Goal: Information Seeking & Learning: Learn about a topic

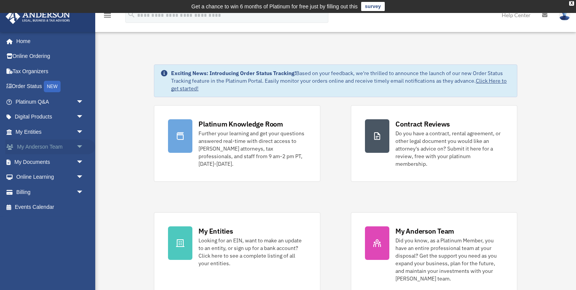
click at [46, 143] on link "My Anderson Team arrow_drop_down" at bounding box center [50, 146] width 90 height 15
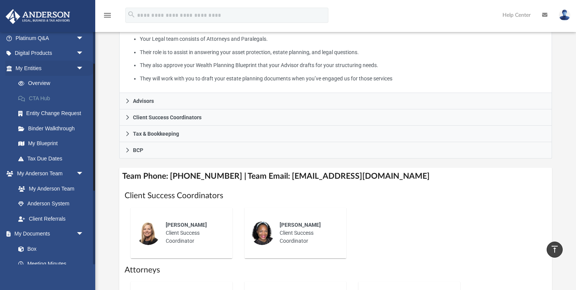
scroll to position [79, 0]
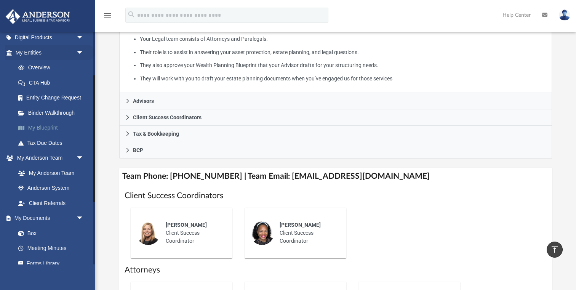
click at [53, 131] on link "My Blueprint" at bounding box center [53, 127] width 85 height 15
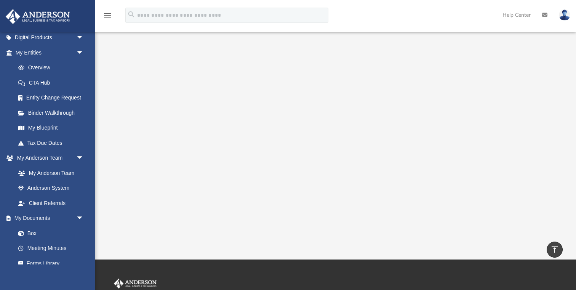
scroll to position [31, 0]
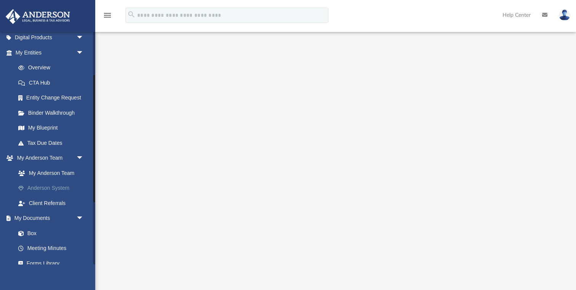
click at [52, 185] on link "Anderson System" at bounding box center [53, 187] width 85 height 15
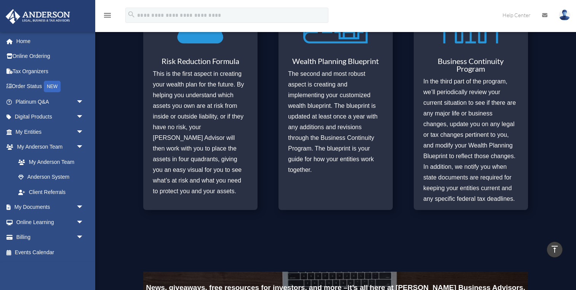
scroll to position [386, 0]
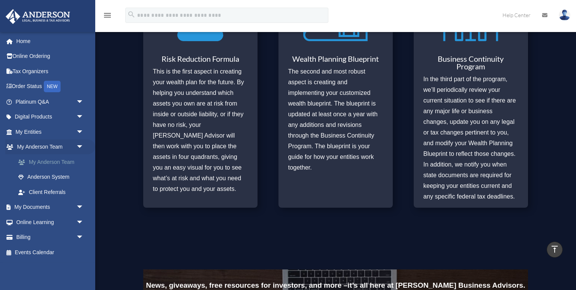
click at [63, 163] on link "My Anderson Team" at bounding box center [53, 161] width 85 height 15
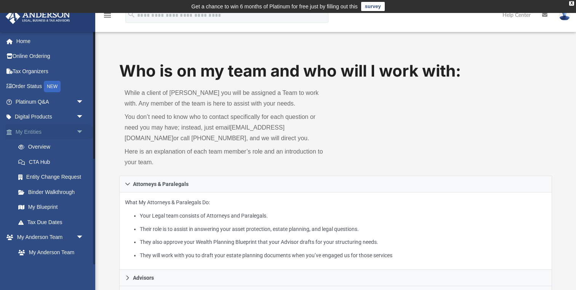
click at [38, 132] on link "My Entities arrow_drop_down" at bounding box center [50, 131] width 90 height 15
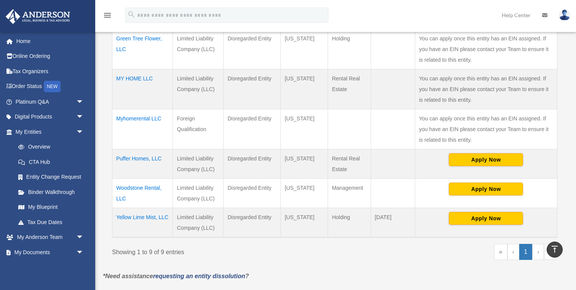
scroll to position [319, 0]
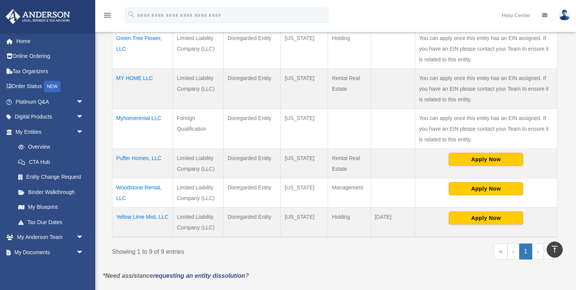
drag, startPoint x: 201, startPoint y: 175, endPoint x: 160, endPoint y: 164, distance: 41.8
click at [173, 178] on td "Limited Liability Company (LLC)" at bounding box center [198, 192] width 51 height 29
click at [240, 207] on td "Disregarded Entity" at bounding box center [251, 222] width 57 height 30
click at [239, 179] on td "Disregarded Entity" at bounding box center [251, 192] width 57 height 29
click at [247, 178] on td "Disregarded Entity" at bounding box center [251, 192] width 57 height 29
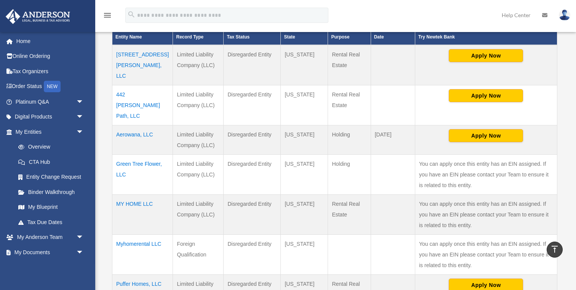
scroll to position [193, 0]
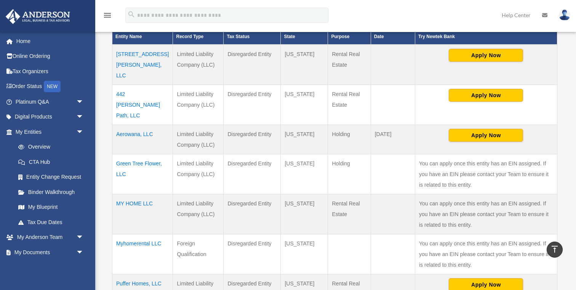
click at [124, 56] on td "3220B Gordon Dr, LLC" at bounding box center [142, 65] width 61 height 40
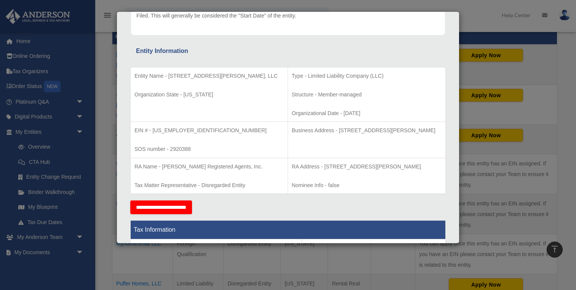
scroll to position [0, 0]
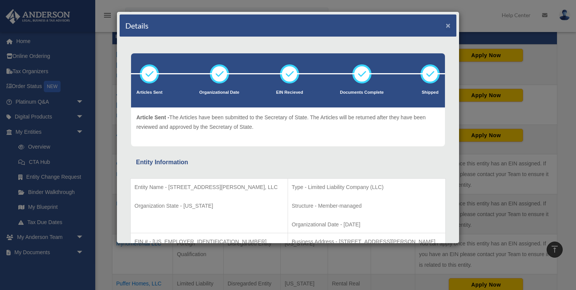
click at [447, 25] on button "×" at bounding box center [447, 25] width 5 height 8
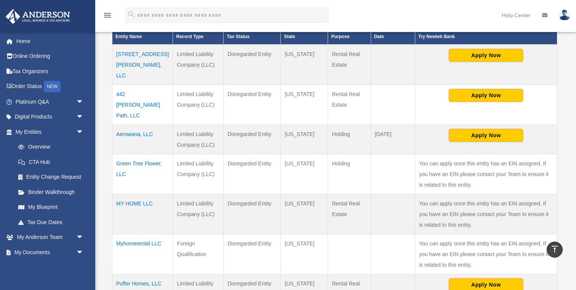
click at [437, 18] on div "menu search Site Menu add maninder.amc@gmail.com My Profile Reset Password Logo…" at bounding box center [288, 19] width 564 height 26
click at [448, 17] on div "menu search Site Menu add maninder.amc@gmail.com My Profile Reset Password Logo…" at bounding box center [288, 19] width 564 height 26
click at [457, 17] on div "menu search Site Menu add maninder.amc@gmail.com My Profile Reset Password Logo…" at bounding box center [288, 19] width 564 height 26
click at [455, 6] on div "menu search Site Menu add maninder.amc@gmail.com My Profile Reset Password Logo…" at bounding box center [288, 19] width 564 height 26
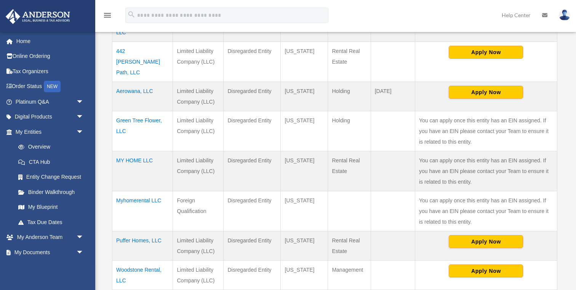
scroll to position [237, 0]
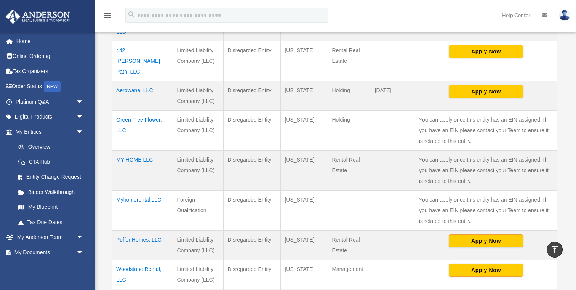
click at [140, 110] on td "Green Tree Flower, LLC" at bounding box center [142, 130] width 61 height 40
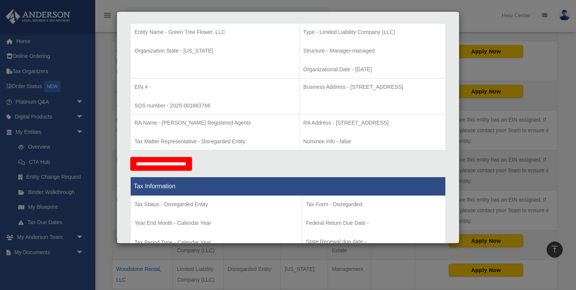
scroll to position [0, 0]
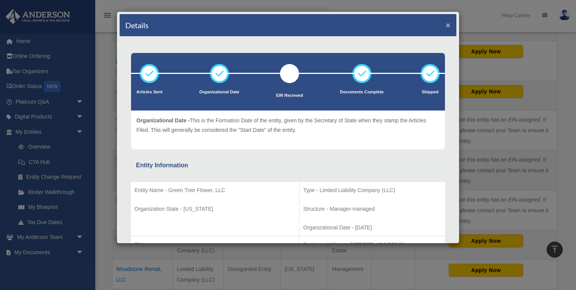
click at [446, 27] on button "×" at bounding box center [447, 25] width 5 height 8
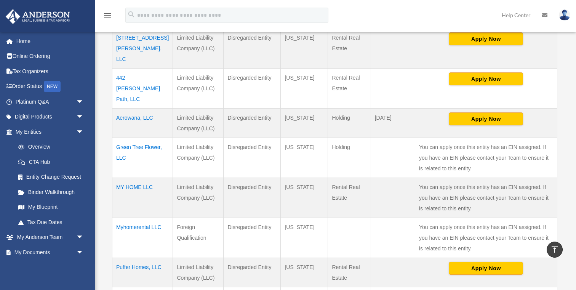
scroll to position [204, 0]
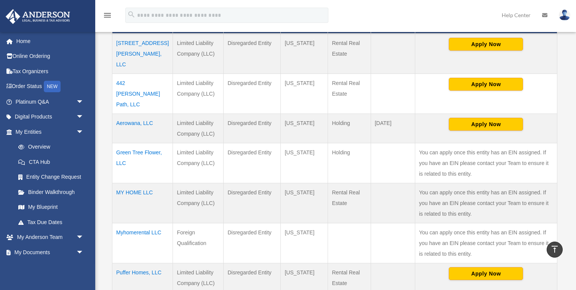
click at [128, 114] on td "Aerowana, LLC" at bounding box center [142, 128] width 61 height 29
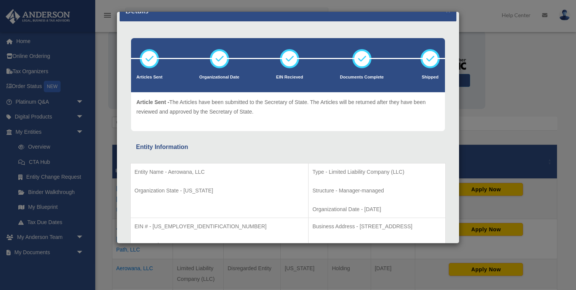
scroll to position [21, 0]
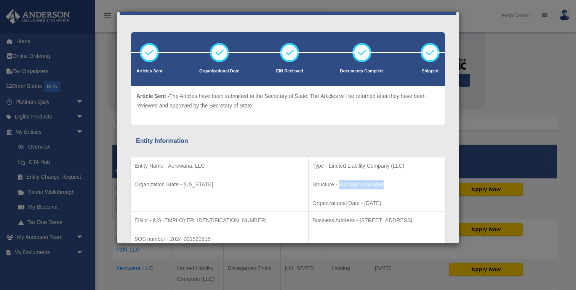
drag, startPoint x: 290, startPoint y: 185, endPoint x: 348, endPoint y: 184, distance: 57.5
click at [348, 184] on p "Structure - Manager-managed" at bounding box center [376, 185] width 129 height 10
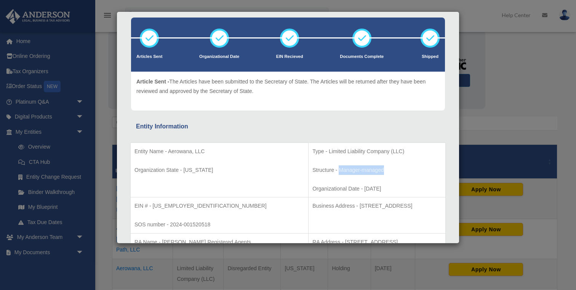
scroll to position [0, 0]
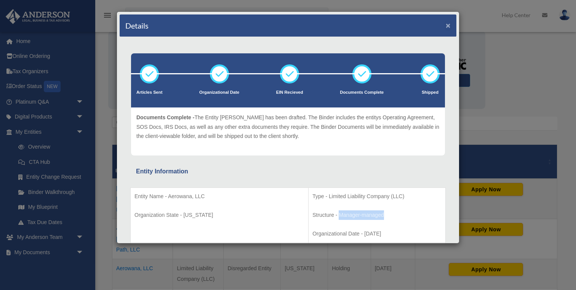
click at [448, 24] on button "×" at bounding box center [447, 25] width 5 height 8
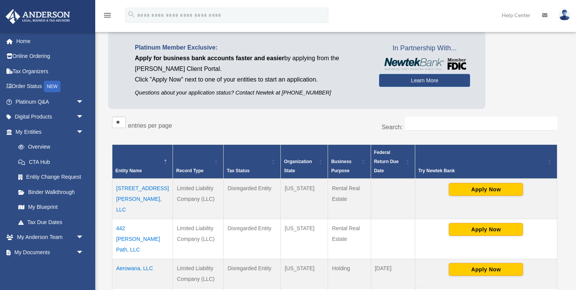
click at [254, 81] on p "Click "Apply Now" next to one of your entities to start an application." at bounding box center [251, 79] width 233 height 11
click at [244, 104] on div "Platinum Member Exclusive: Apply for business bank accounts faster and easier b…" at bounding box center [296, 70] width 377 height 78
click at [179, 64] on p "Apply for business bank accounts faster and easier by applying from the Anderso…" at bounding box center [251, 63] width 233 height 21
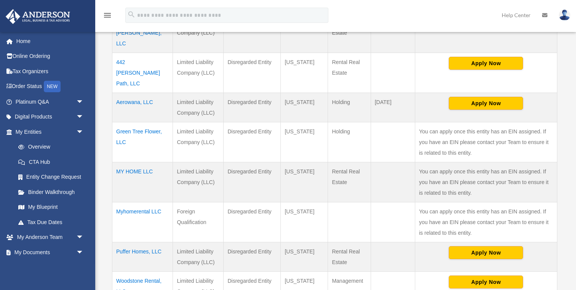
scroll to position [474, 0]
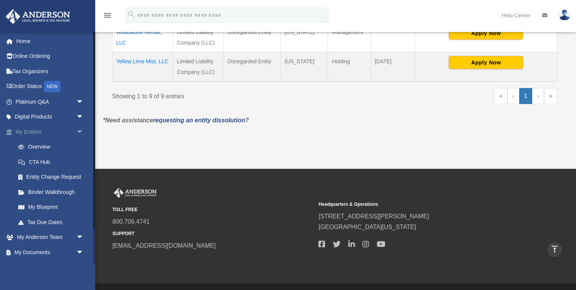
click at [82, 132] on span "arrow_drop_down" at bounding box center [83, 132] width 15 height 16
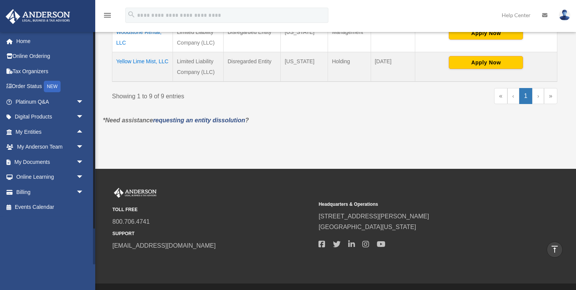
click at [87, 227] on div "maninder.amc@gmail.com Sign Out maninder.amc@gmail.com Home Online Ordering Tax…" at bounding box center [47, 148] width 95 height 233
click at [222, 117] on link "requesting an entity dissolution" at bounding box center [199, 120] width 92 height 6
click at [319, 88] on div "Showing 1 to 9 of 9 entries" at bounding box center [220, 95] width 217 height 14
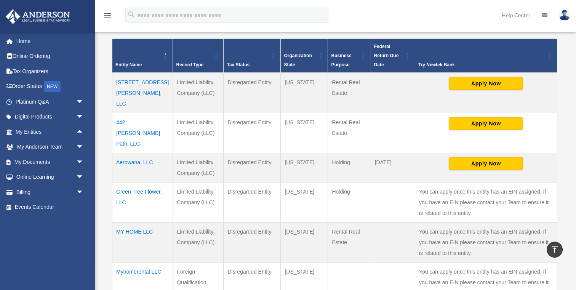
scroll to position [0, 0]
